Goal: Find specific page/section: Find specific page/section

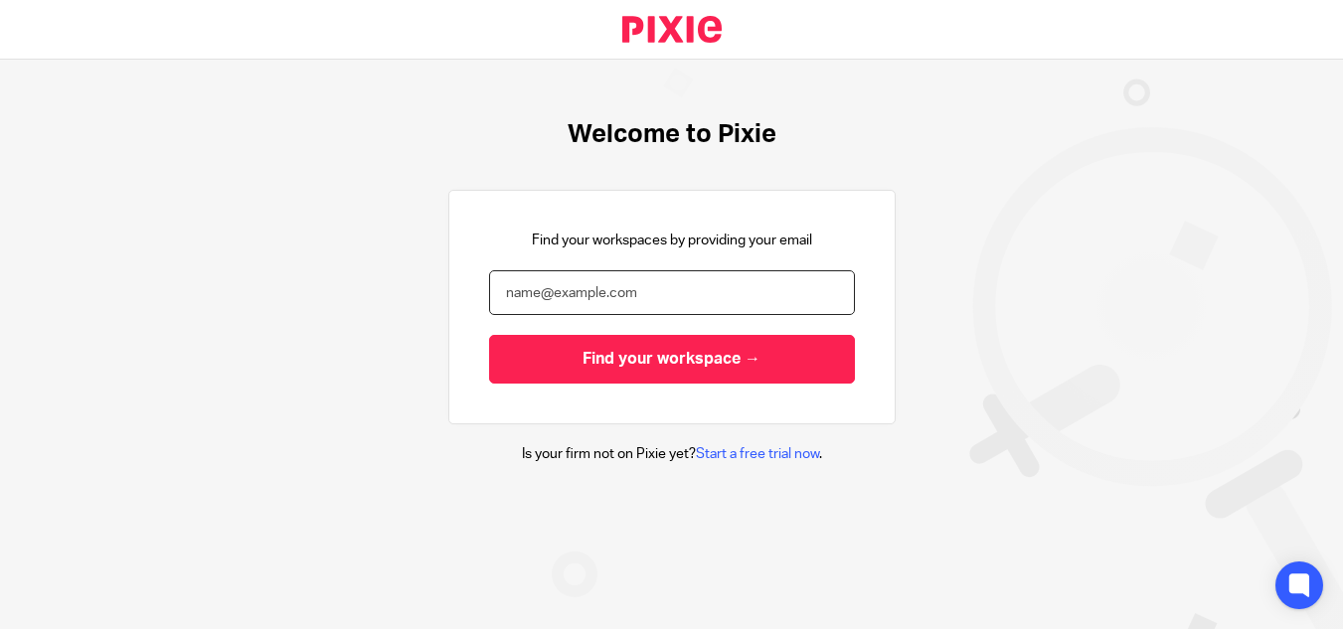
click at [596, 287] on input "email" at bounding box center [672, 292] width 366 height 45
type input "kgeros@lcdevgroup.com"
click at [489, 335] on input "Find your workspace →" at bounding box center [672, 359] width 366 height 49
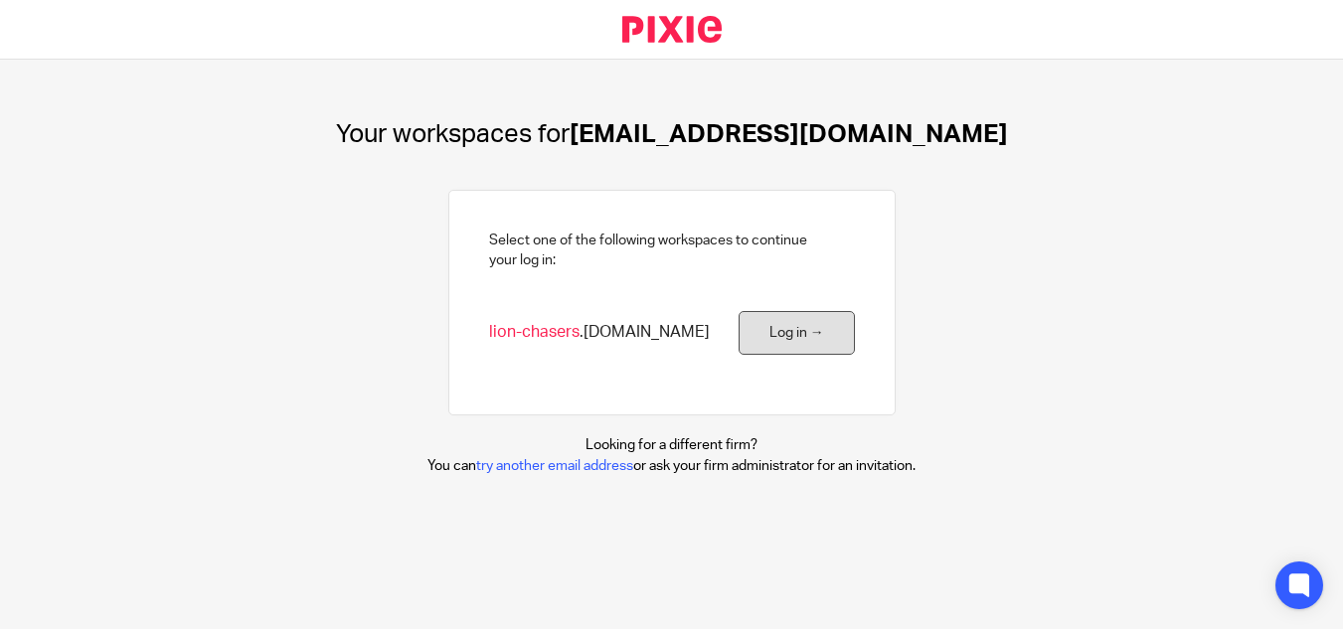
click at [770, 342] on link "Log in →" at bounding box center [797, 333] width 116 height 45
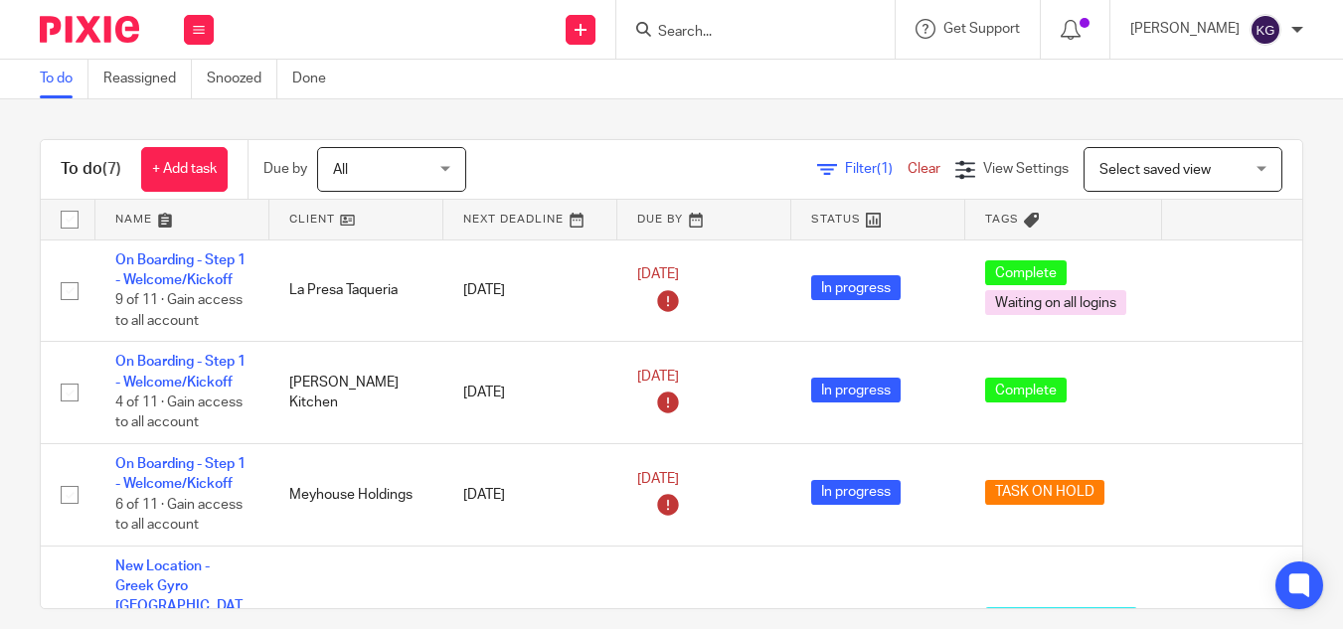
click at [756, 35] on input "Search" at bounding box center [745, 33] width 179 height 18
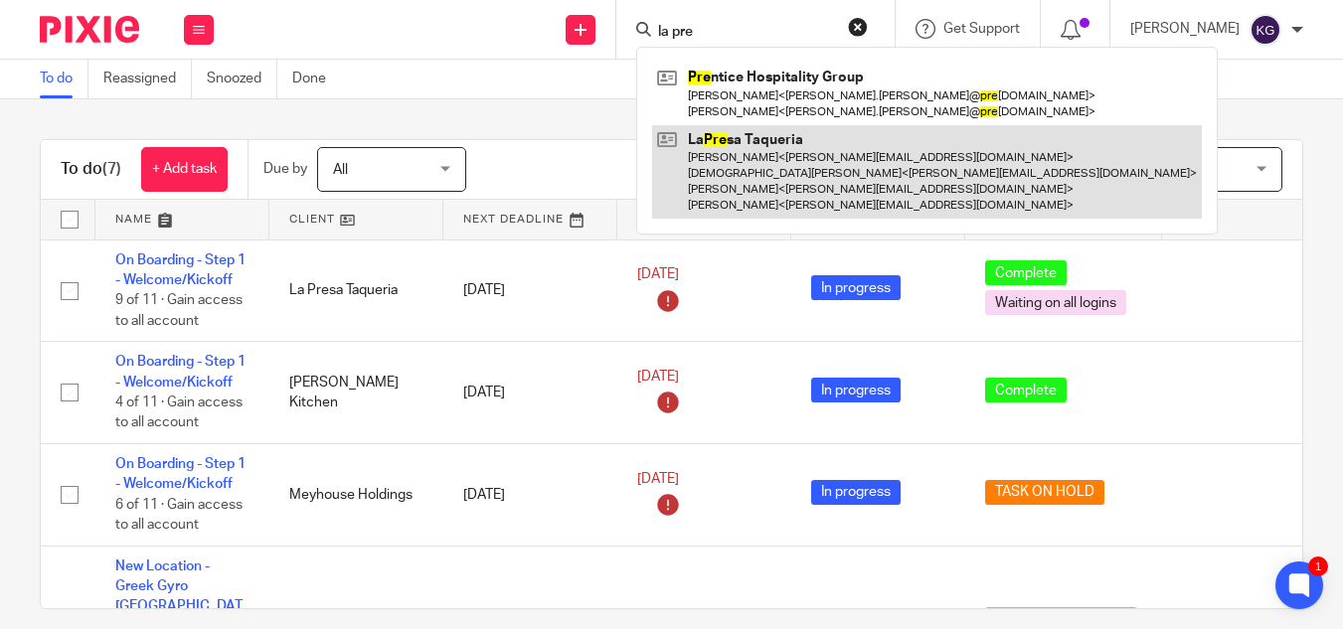
type input "la pre"
click at [831, 158] on link at bounding box center [927, 172] width 550 height 94
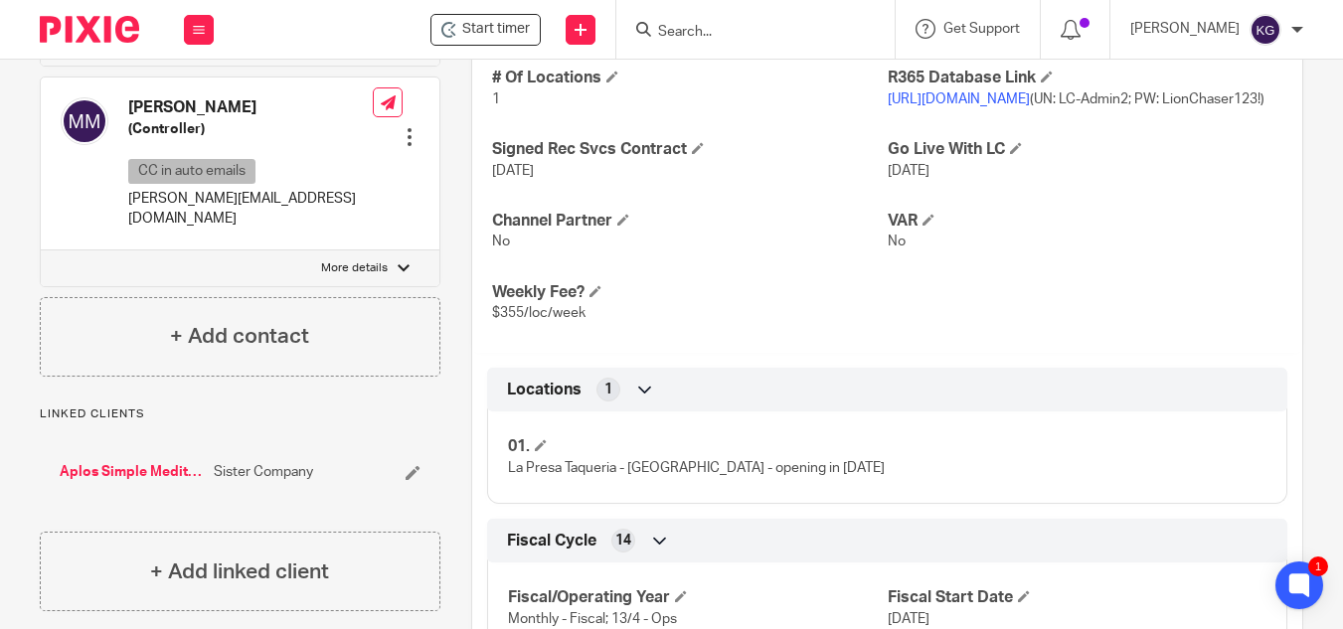
scroll to position [1690, 0]
